Goal: Information Seeking & Learning: Learn about a topic

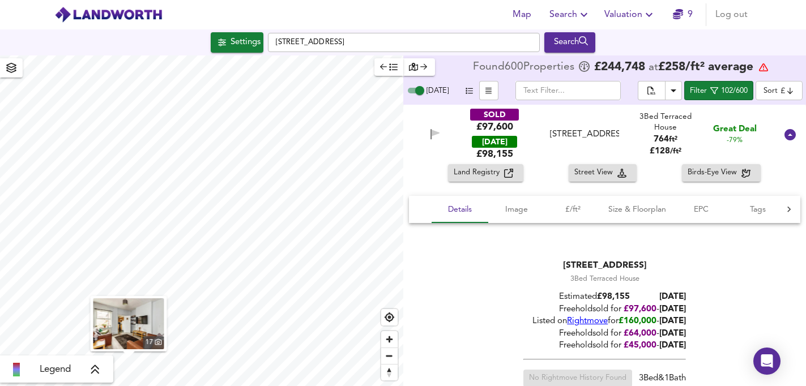
click at [368, 45] on input "[STREET_ADDRESS]" at bounding box center [404, 42] width 272 height 19
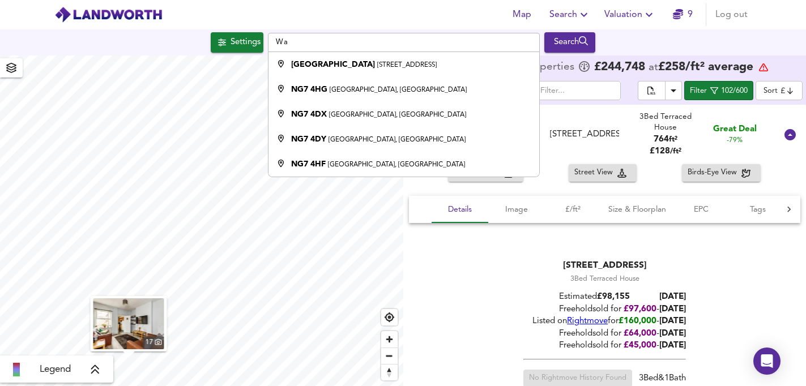
type input "W"
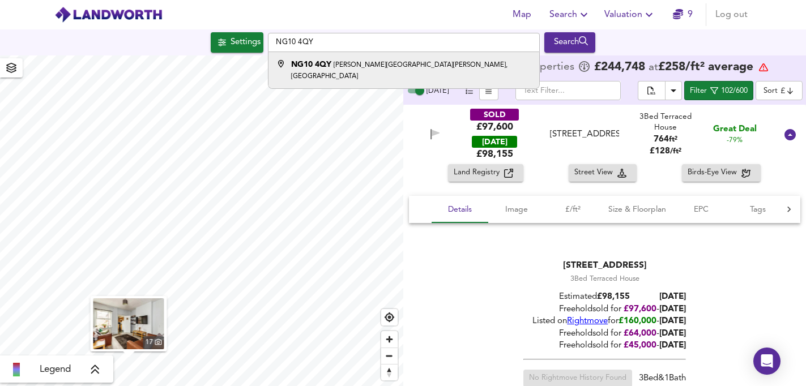
click at [367, 63] on small "[PERSON_NAME][GEOGRAPHIC_DATA][PERSON_NAME], [GEOGRAPHIC_DATA]" at bounding box center [399, 71] width 216 height 18
type input "[PERSON_NAME][STREET_ADDRESS][PERSON_NAME]"
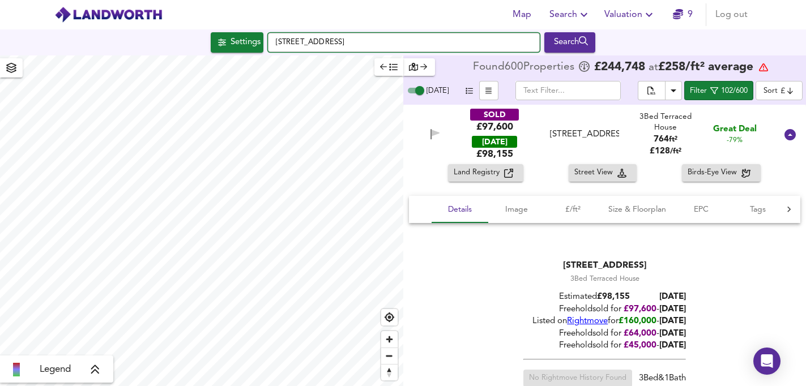
click at [368, 43] on input "[STREET_ADDRESS]" at bounding box center [404, 42] width 272 height 19
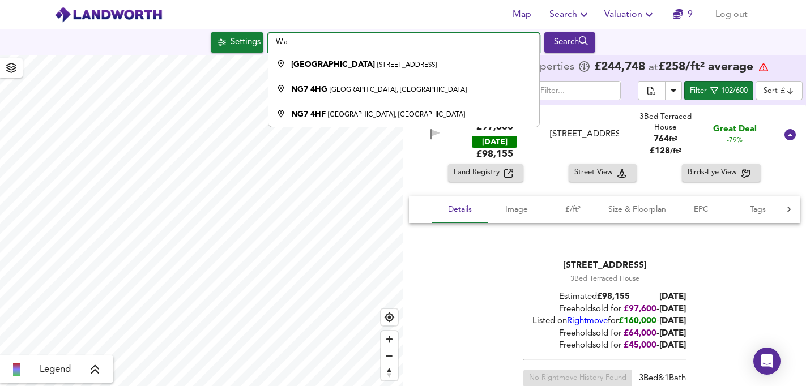
type input "W"
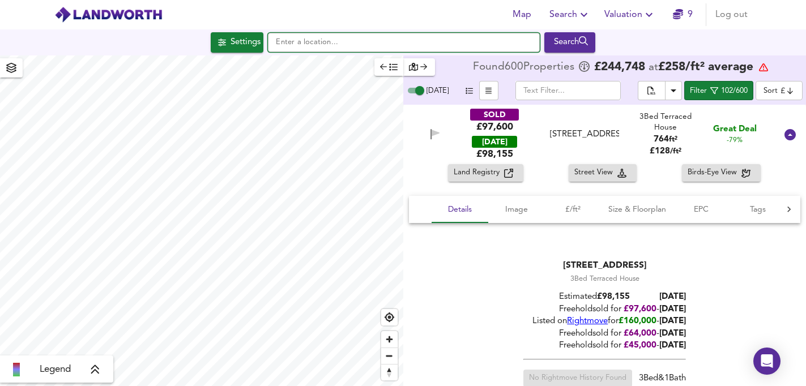
paste input "NG10 4QY"
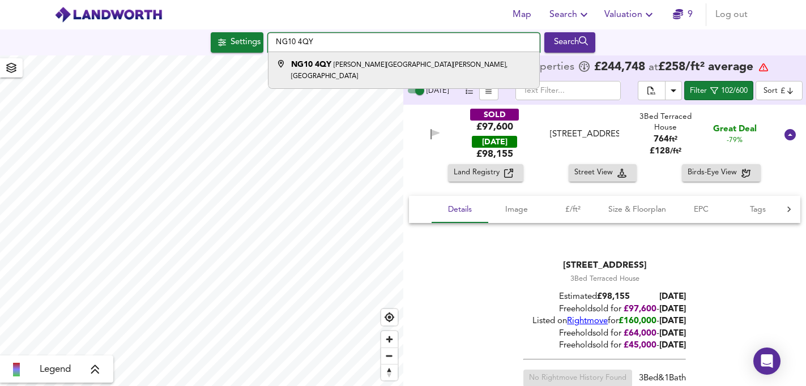
type input "NG10 4QY"
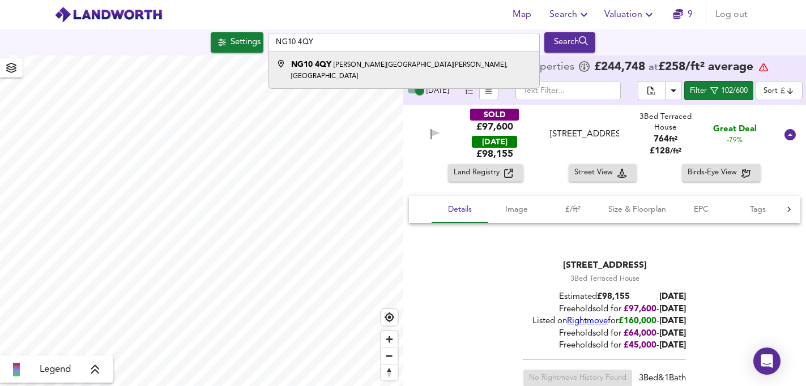
click at [368, 63] on small "[PERSON_NAME][GEOGRAPHIC_DATA][PERSON_NAME], [GEOGRAPHIC_DATA]" at bounding box center [399, 71] width 216 height 18
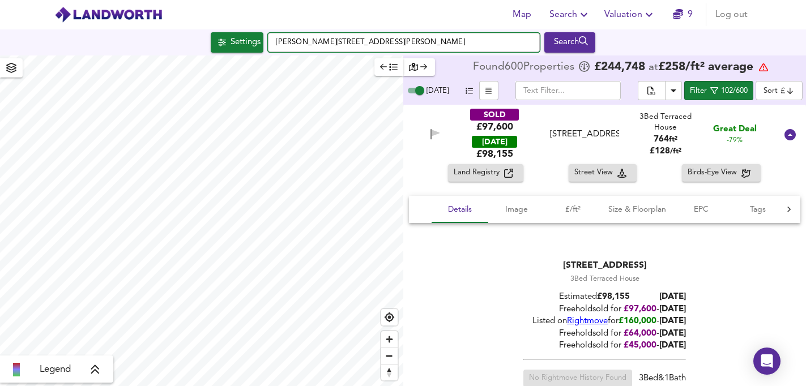
click at [416, 42] on input "[PERSON_NAME][STREET_ADDRESS][PERSON_NAME]" at bounding box center [404, 42] width 272 height 19
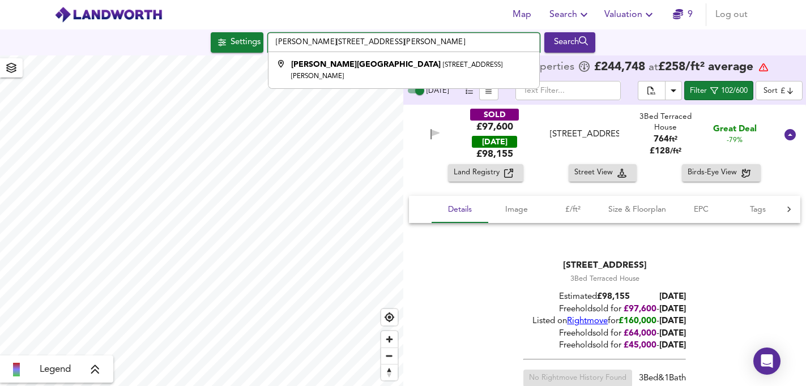
click at [463, 42] on input "[PERSON_NAME][STREET_ADDRESS][PERSON_NAME]" at bounding box center [404, 42] width 272 height 19
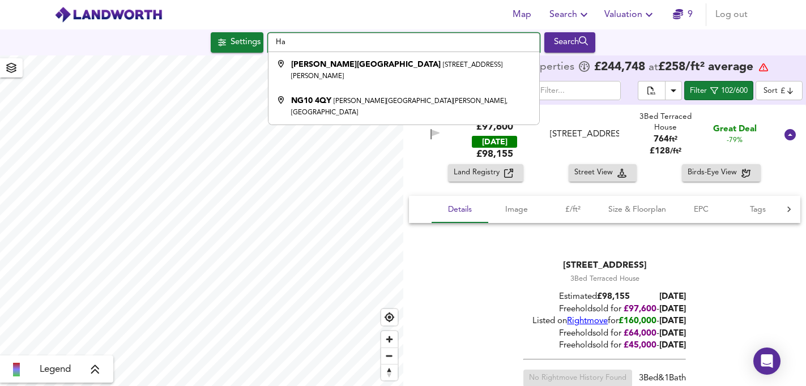
type input "H"
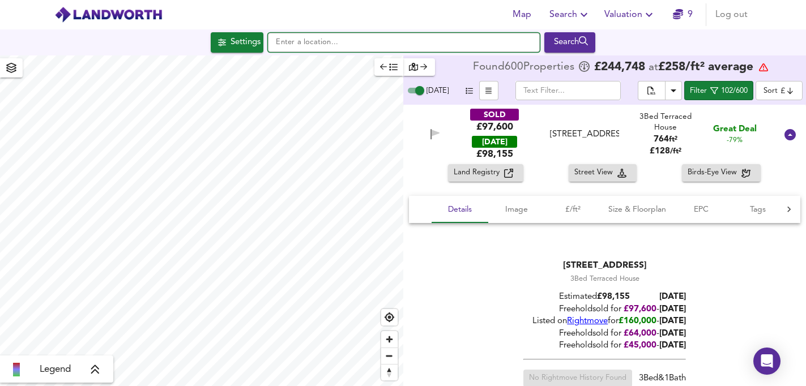
paste input "NG3 3DT"
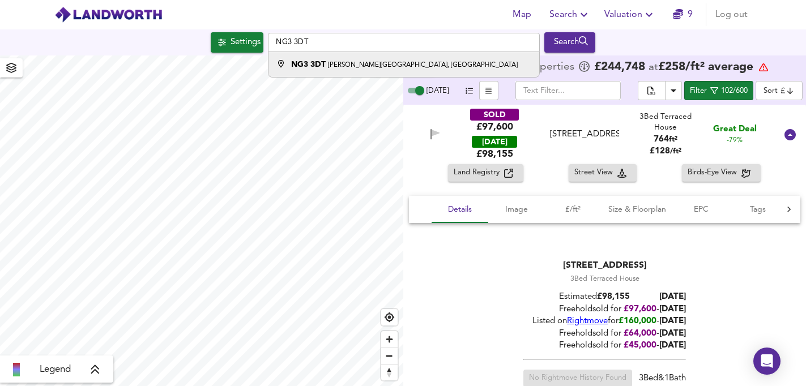
click at [403, 66] on small "[PERSON_NAME][GEOGRAPHIC_DATA], [GEOGRAPHIC_DATA]" at bounding box center [423, 65] width 190 height 7
type input "[PERSON_NAME][STREET_ADDRESS]"
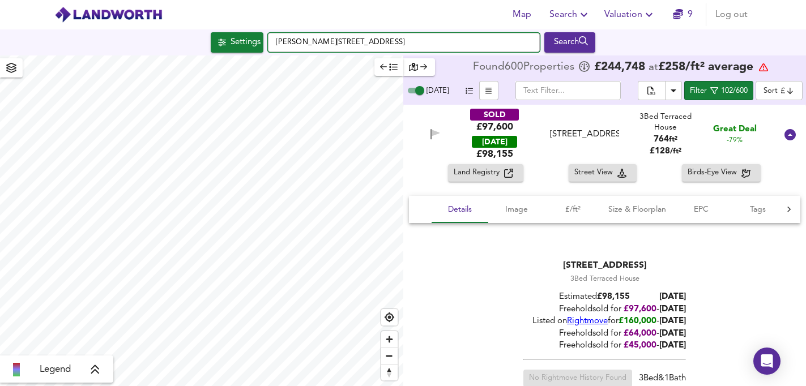
click at [430, 40] on input "[PERSON_NAME][STREET_ADDRESS]" at bounding box center [404, 42] width 272 height 19
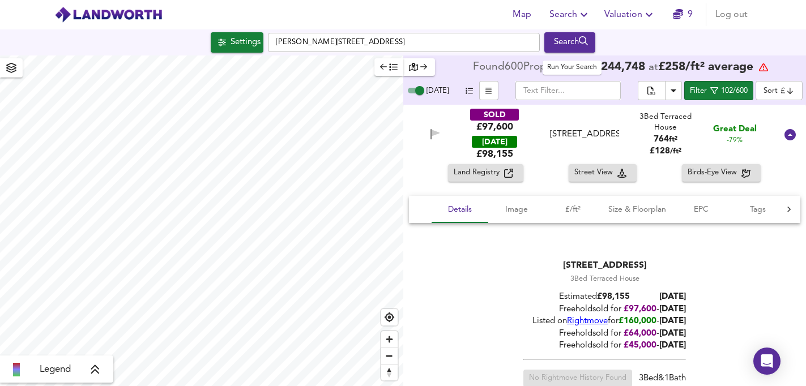
click at [582, 39] on div "Search" at bounding box center [570, 42] width 46 height 15
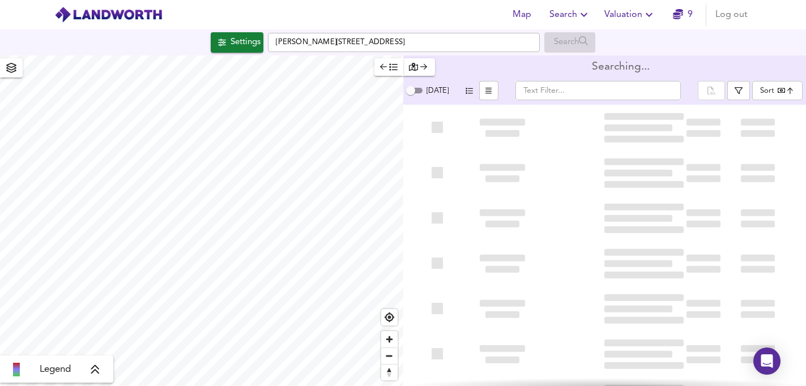
type input "bestdeal"
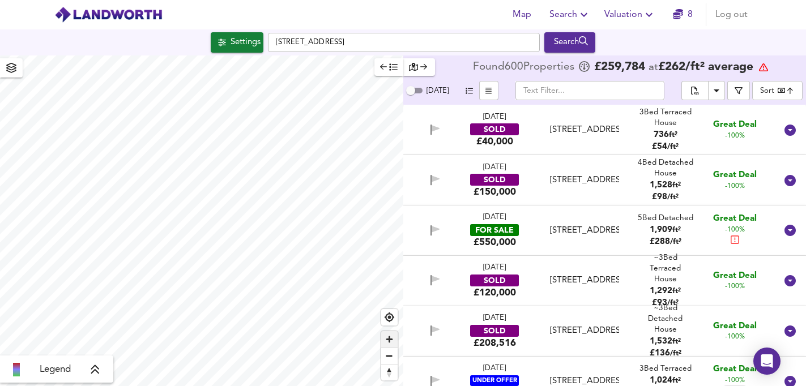
click at [387, 339] on span "Zoom in" at bounding box center [389, 339] width 16 height 16
click at [388, 339] on span "Zoom in" at bounding box center [389, 339] width 16 height 16
click at [388, 340] on span "Zoom in" at bounding box center [389, 339] width 16 height 16
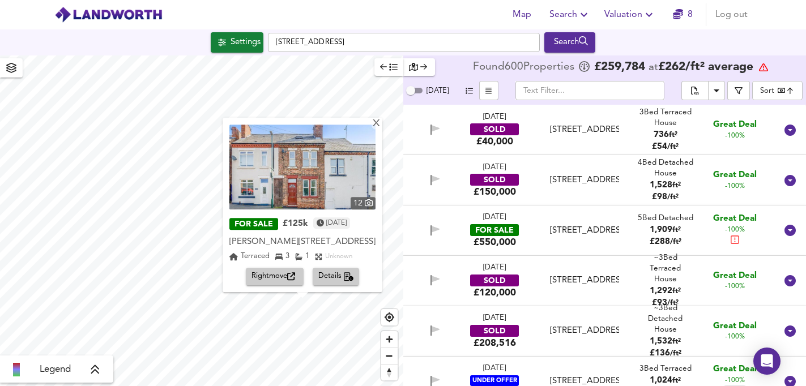
click at [318, 154] on img at bounding box center [302, 167] width 146 height 85
click at [381, 119] on div "X" at bounding box center [376, 124] width 10 height 11
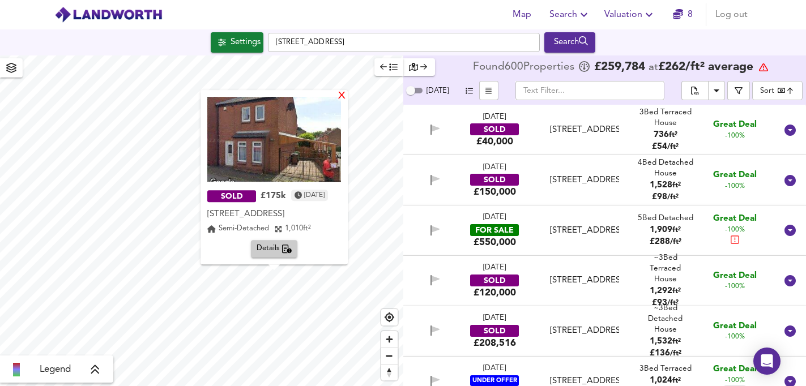
click at [347, 96] on div "X" at bounding box center [342, 96] width 10 height 11
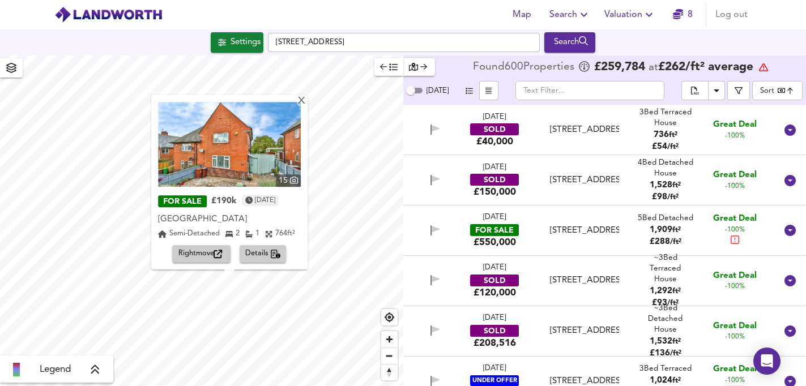
click at [259, 255] on span "Details" at bounding box center [263, 254] width 36 height 13
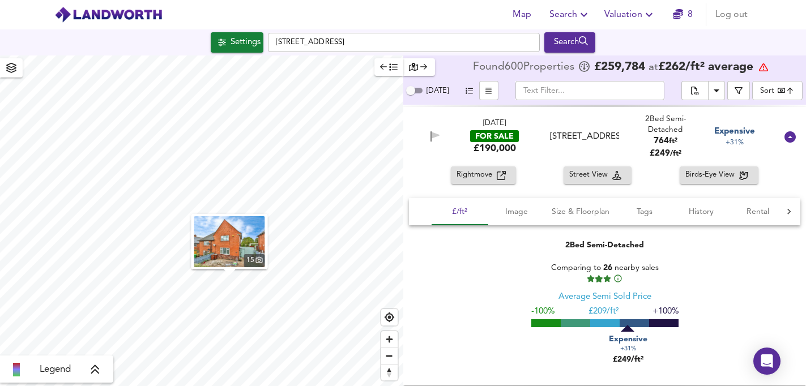
scroll to position [18186, 0]
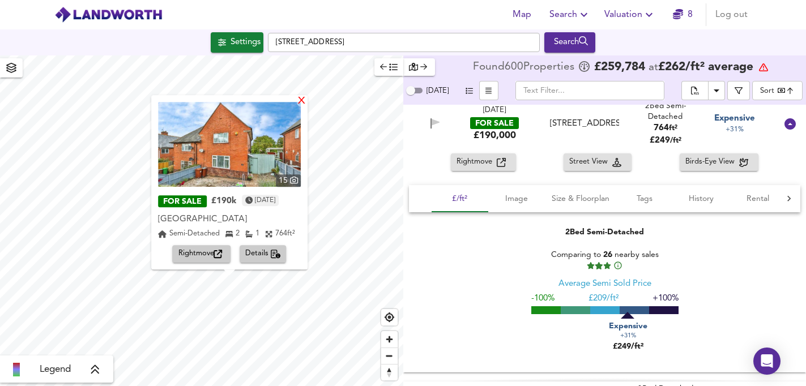
click at [302, 100] on div "X" at bounding box center [302, 101] width 10 height 11
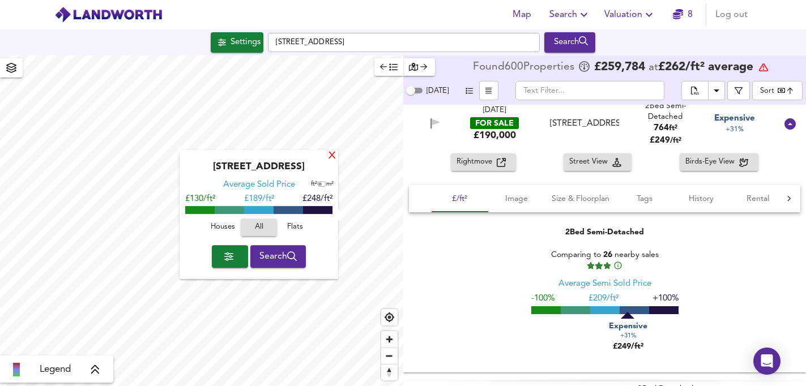
click at [330, 154] on div "X" at bounding box center [332, 156] width 10 height 11
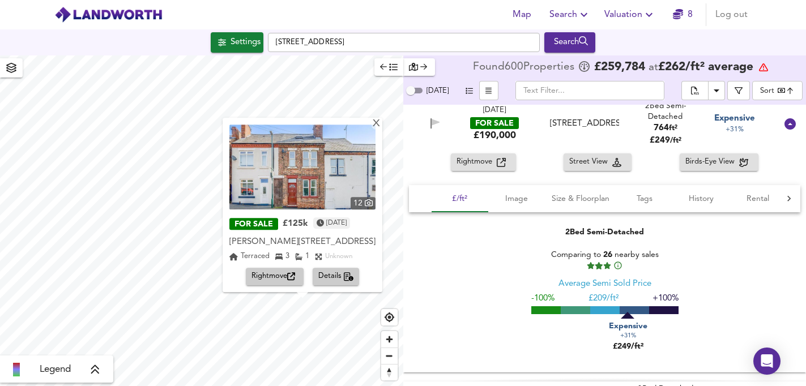
click at [340, 277] on span "Details" at bounding box center [336, 277] width 36 height 13
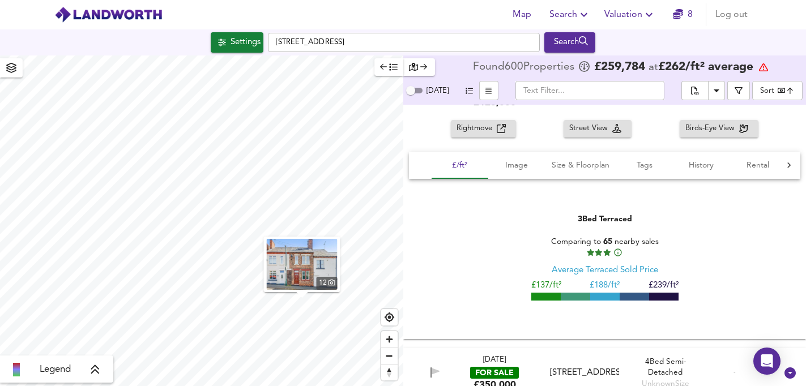
scroll to position [29555, 0]
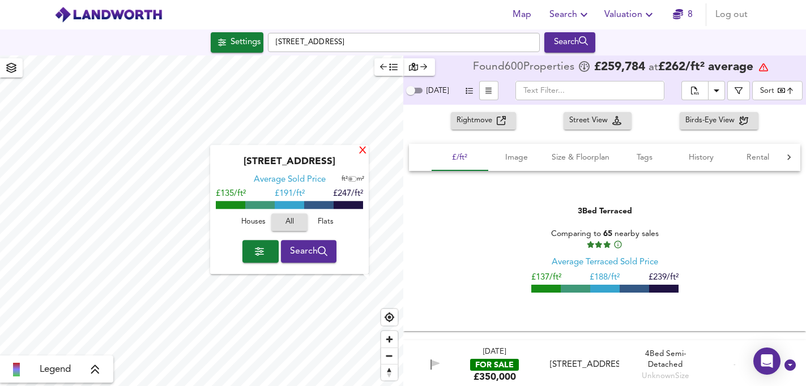
click at [363, 151] on div "X" at bounding box center [363, 151] width 10 height 11
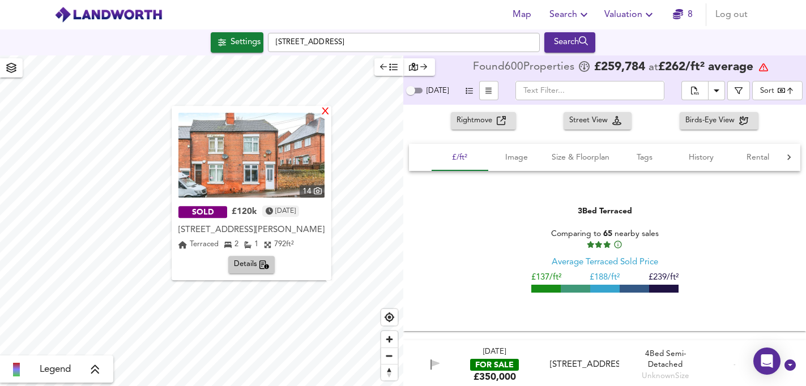
click at [326, 112] on div "X" at bounding box center [325, 112] width 10 height 11
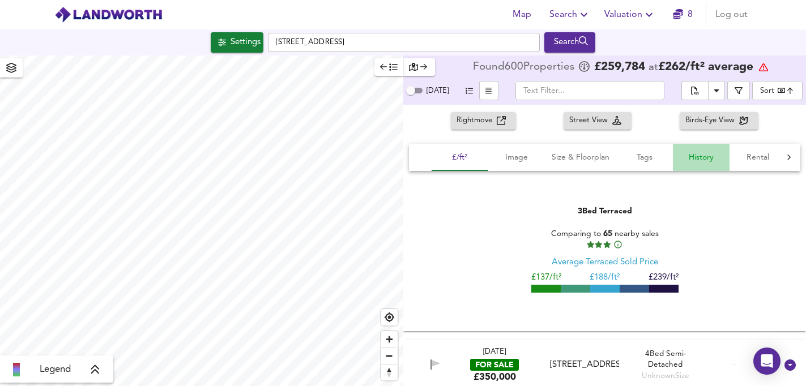
click at [699, 165] on span "History" at bounding box center [700, 158] width 43 height 14
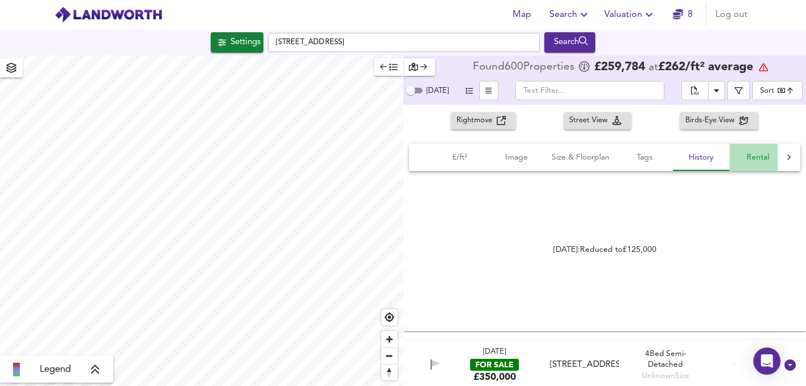
click at [758, 165] on span "Rental" at bounding box center [757, 158] width 43 height 14
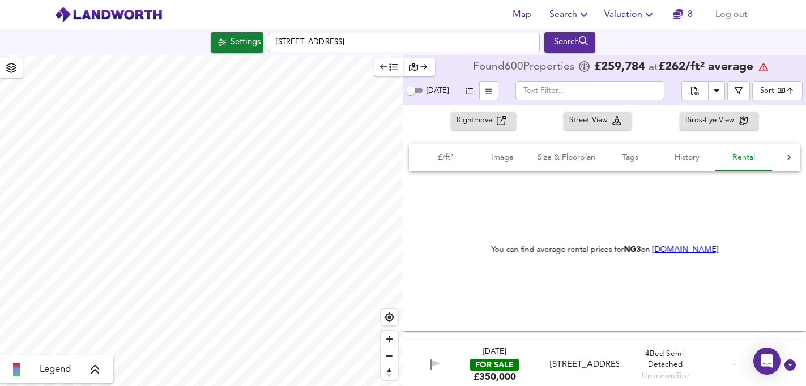
scroll to position [0, 14]
click at [679, 254] on link "[DOMAIN_NAME]" at bounding box center [685, 250] width 66 height 8
